Goal: Find specific page/section: Find specific page/section

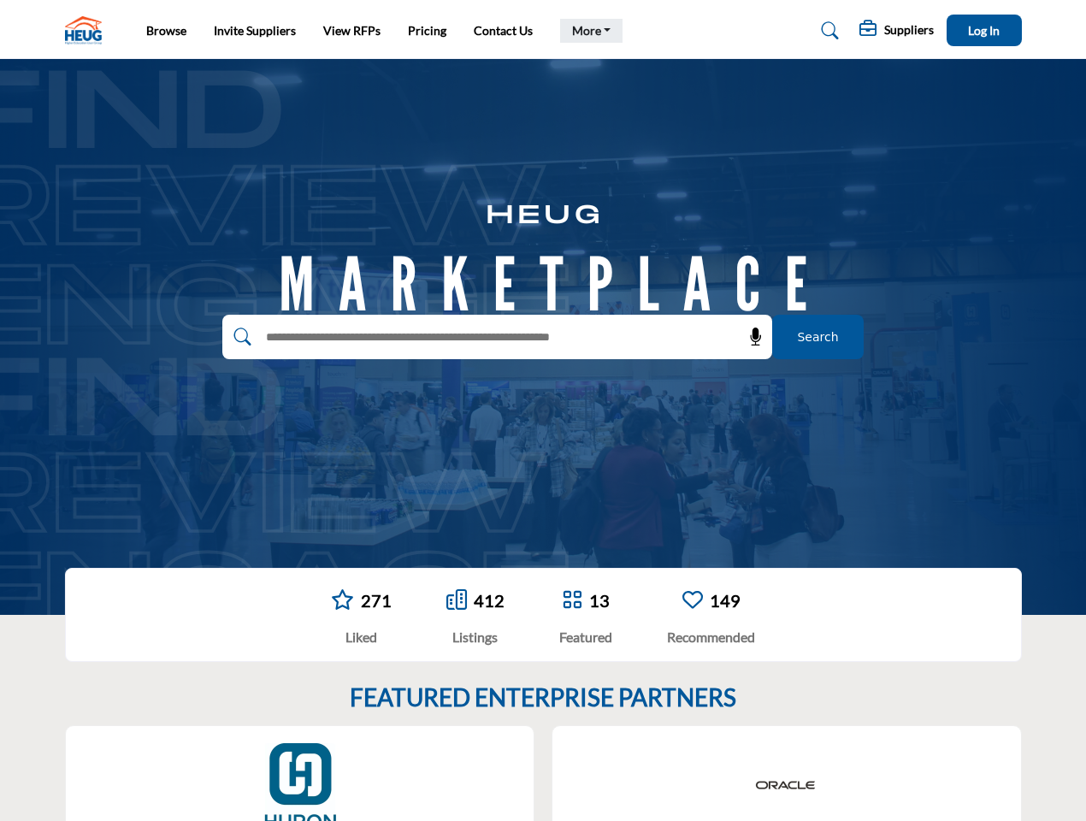
click at [587, 31] on link "More" at bounding box center [591, 31] width 63 height 24
click at [984, 30] on span "Log In" at bounding box center [984, 30] width 32 height 15
click at [750, 337] on icon at bounding box center [755, 336] width 17 height 17
type input "**********"
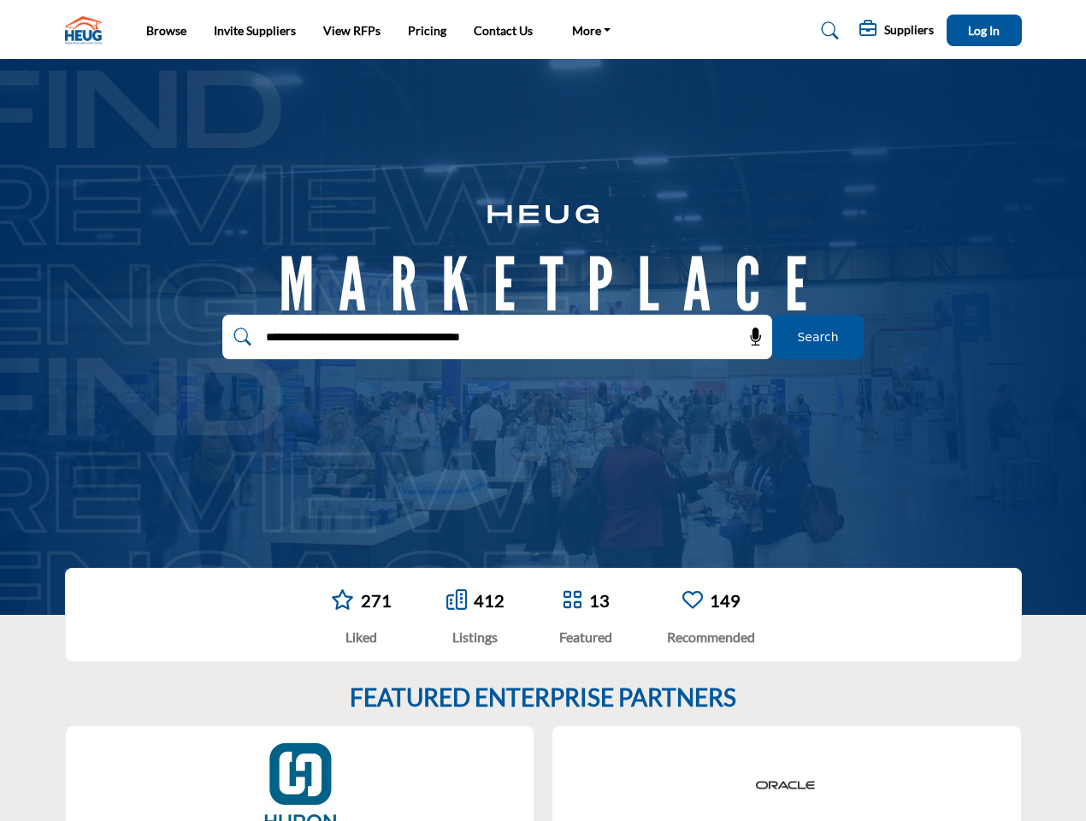
click at [576, 773] on div "Oracle" at bounding box center [786, 813] width 469 height 175
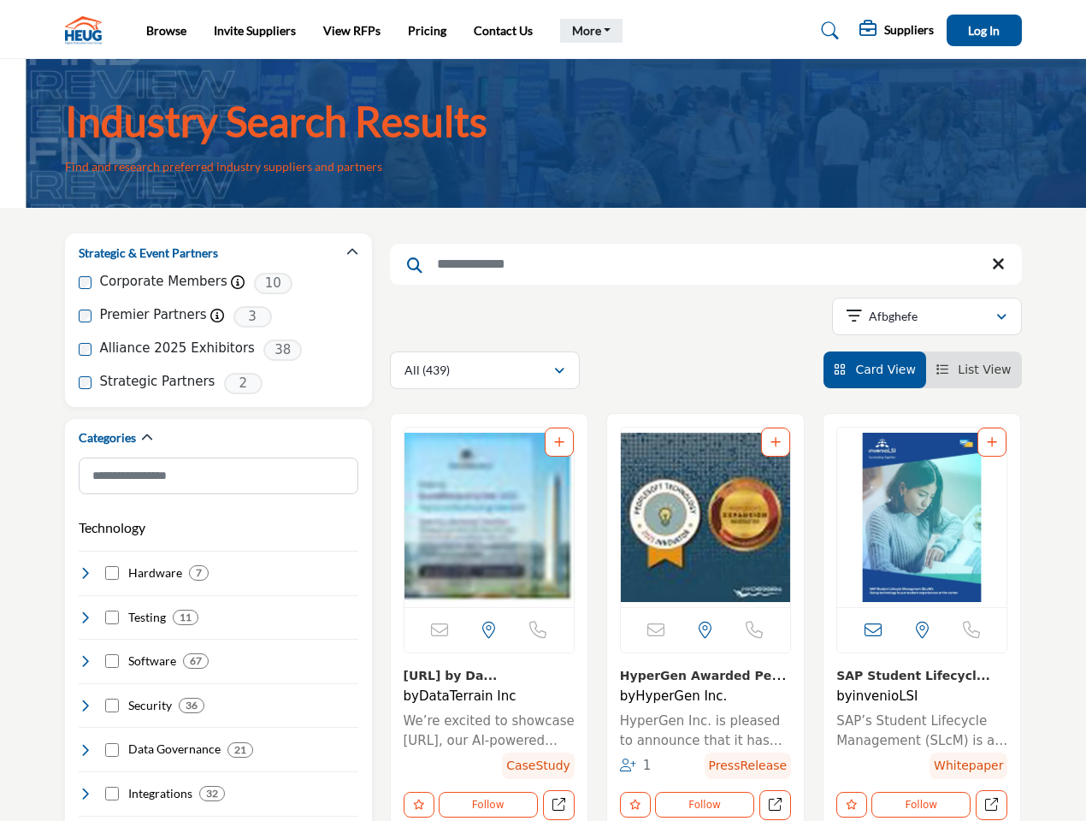
click at [587, 31] on link "More" at bounding box center [591, 31] width 63 height 24
click at [984, 30] on span "Log In" at bounding box center [984, 30] width 32 height 15
click at [352, 252] on icon "button" at bounding box center [352, 252] width 12 height 12
